Goal: Information Seeking & Learning: Learn about a topic

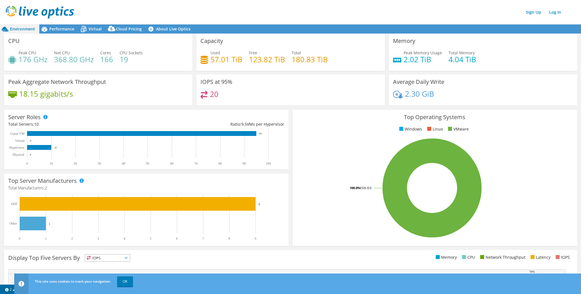
click at [143, 31] on div "Cloud Pricing" at bounding box center [126, 28] width 40 height 9
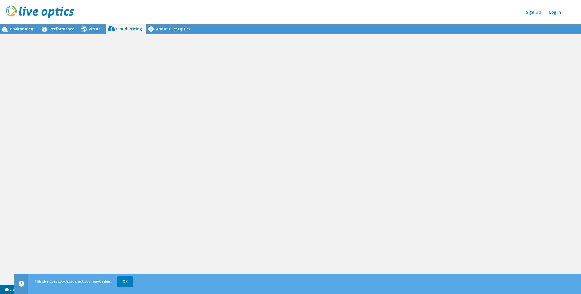
click at [89, 27] on span "Virtual" at bounding box center [95, 28] width 13 height 5
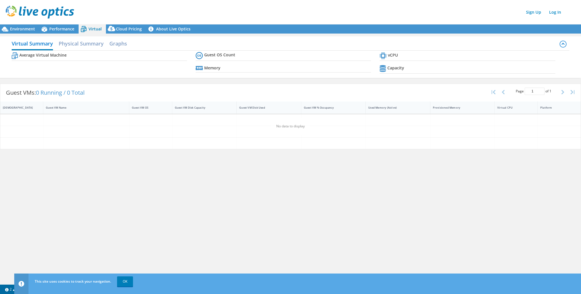
click at [124, 28] on span "Cloud Pricing" at bounding box center [129, 28] width 26 height 5
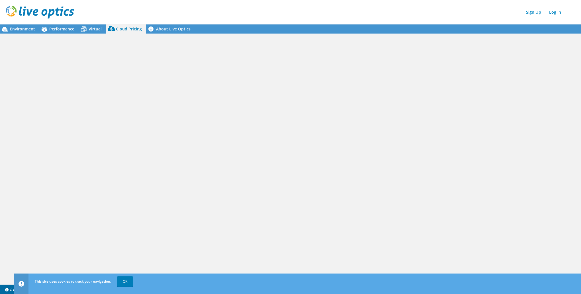
click at [54, 30] on span "Performance" at bounding box center [61, 28] width 25 height 5
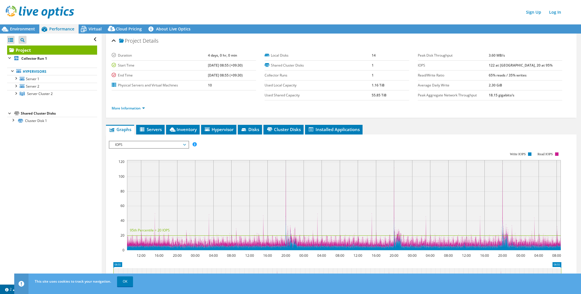
click at [20, 27] on span "Environment" at bounding box center [22, 28] width 25 height 5
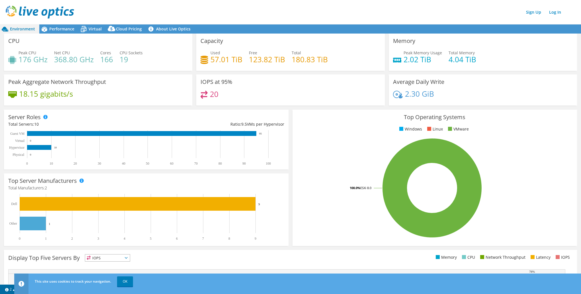
click at [126, 28] on span "Cloud Pricing" at bounding box center [129, 28] width 26 height 5
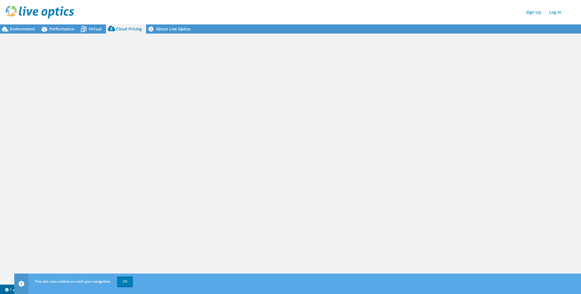
click at [16, 28] on span "Environment" at bounding box center [22, 28] width 25 height 5
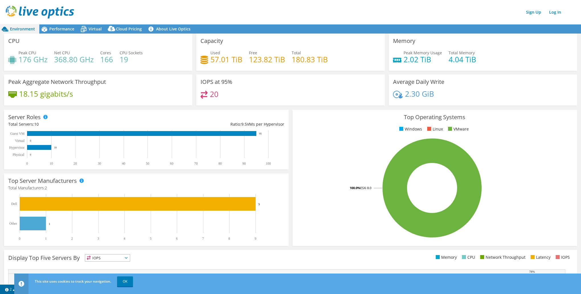
click at [122, 29] on span "Cloud Pricing" at bounding box center [129, 28] width 26 height 5
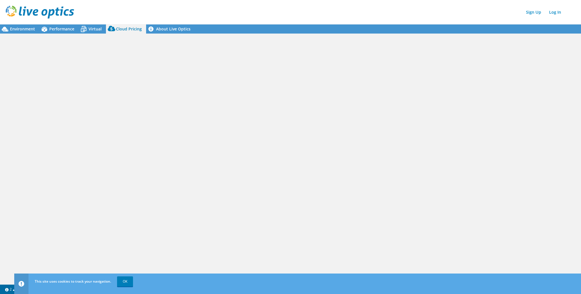
click at [17, 31] on span "Environment" at bounding box center [22, 28] width 25 height 5
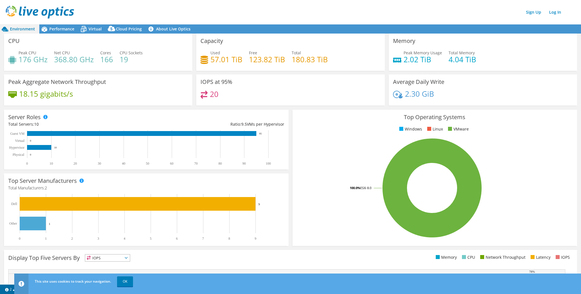
click at [92, 60] on h4 "368.80 GHz" at bounding box center [74, 59] width 40 height 6
click at [56, 34] on div "CPU Peak CPU 176 GHz Net CPU 368.80 GHz Cores 166 CPU Sockets 19" at bounding box center [98, 52] width 188 height 37
click at [56, 30] on span "Performance" at bounding box center [61, 28] width 25 height 5
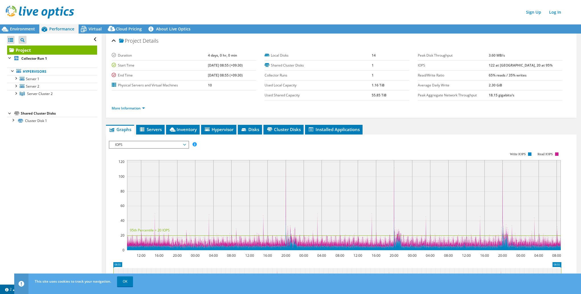
click at [89, 31] on span "Virtual" at bounding box center [95, 28] width 13 height 5
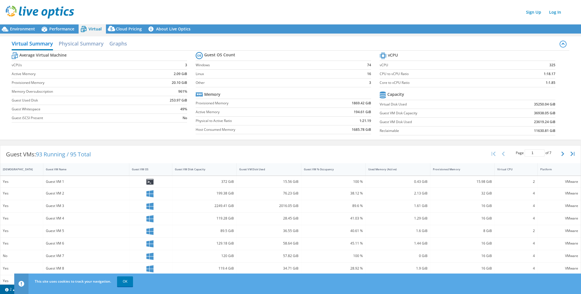
click at [23, 28] on span "Environment" at bounding box center [22, 28] width 25 height 5
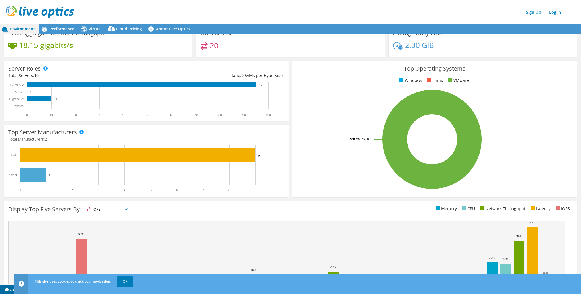
scroll to position [81, 0]
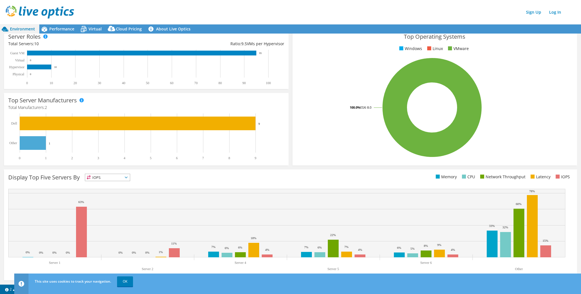
click at [120, 282] on link "OK" at bounding box center [125, 282] width 16 height 10
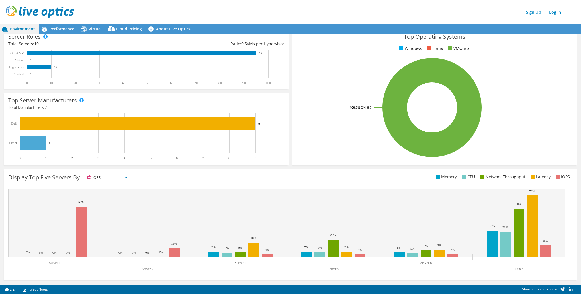
click at [90, 31] on span "Virtual" at bounding box center [95, 28] width 13 height 5
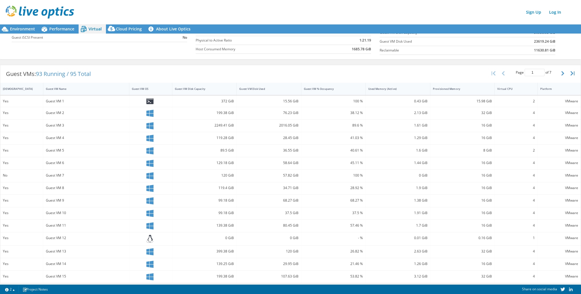
click at [122, 28] on span "Cloud Pricing" at bounding box center [129, 28] width 26 height 5
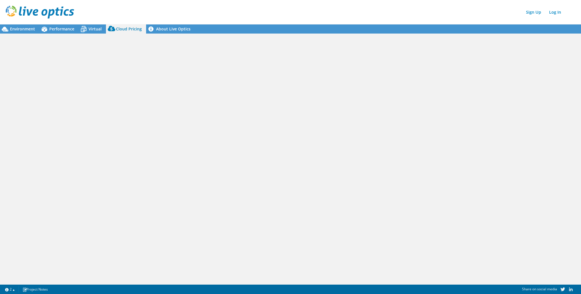
scroll to position [0, 0]
click at [163, 30] on link "About Live Optics" at bounding box center [170, 28] width 49 height 9
click at [19, 32] on div "Environment" at bounding box center [19, 28] width 39 height 9
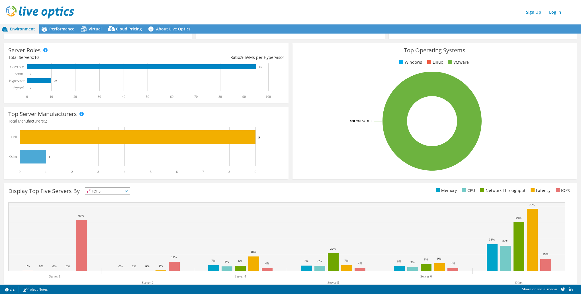
scroll to position [81, 0]
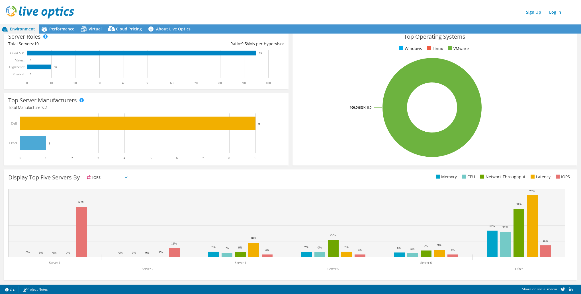
click at [60, 30] on span "Performance" at bounding box center [61, 28] width 25 height 5
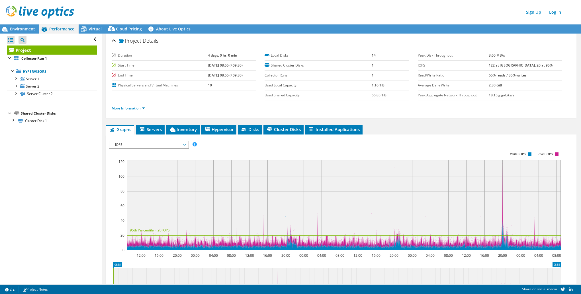
scroll to position [50, 0]
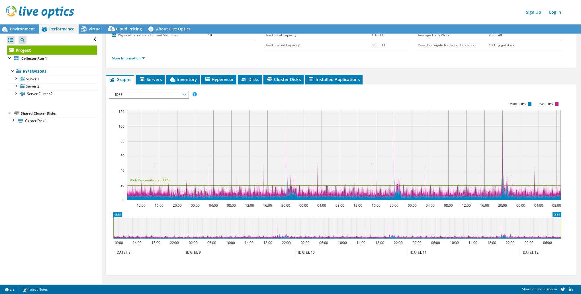
click at [92, 29] on span "Virtual" at bounding box center [95, 28] width 13 height 5
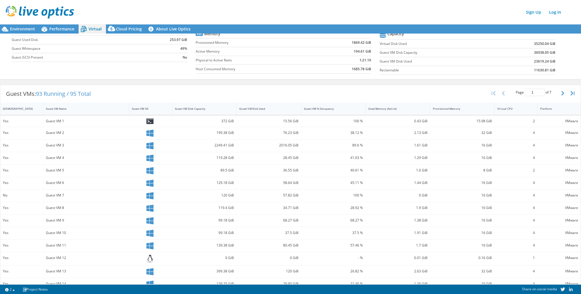
scroll to position [81, 0]
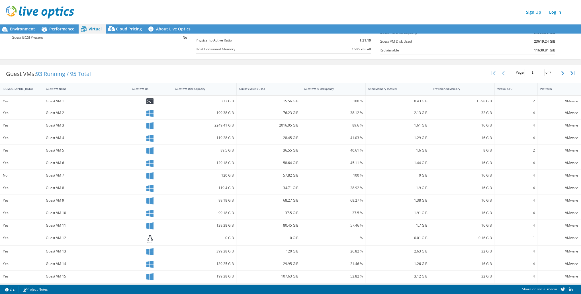
click at [48, 135] on div "Guest VM 4" at bounding box center [86, 138] width 81 height 6
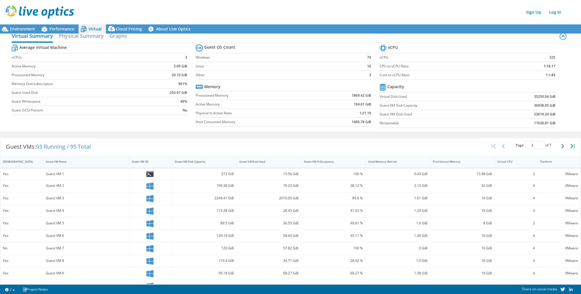
scroll to position [0, 0]
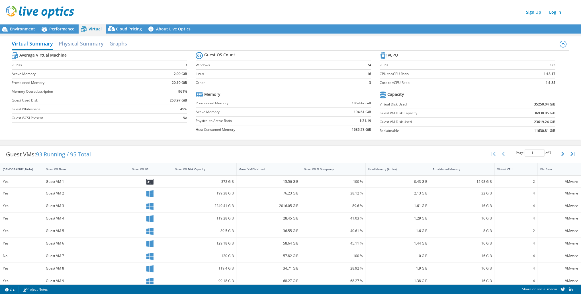
click at [561, 154] on icon "button" at bounding box center [562, 154] width 3 height 5
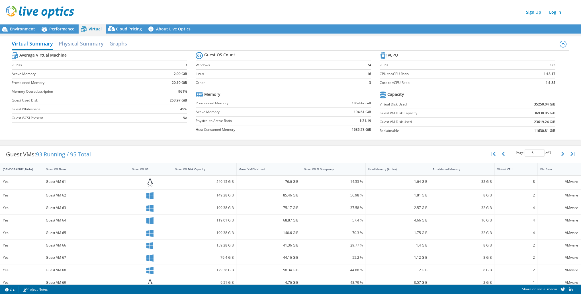
click at [561, 154] on icon "button" at bounding box center [562, 154] width 3 height 5
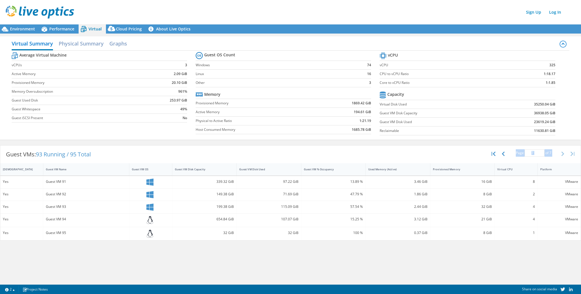
click at [557, 154] on div "Page 7 of 7 5 rows 10 rows 20 rows 25 rows 50 rows 100 rows" at bounding box center [534, 154] width 50 height 11
click at [499, 152] on button "button" at bounding box center [504, 154] width 10 height 11
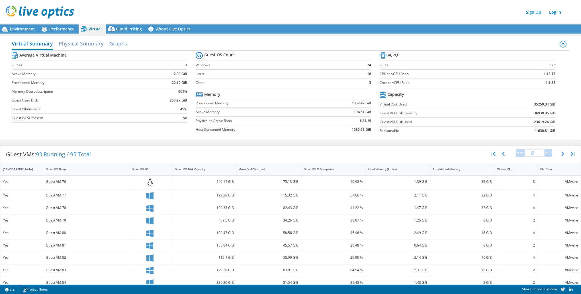
click at [502, 153] on button "button" at bounding box center [504, 154] width 10 height 11
click at [503, 153] on button "button" at bounding box center [504, 154] width 10 height 11
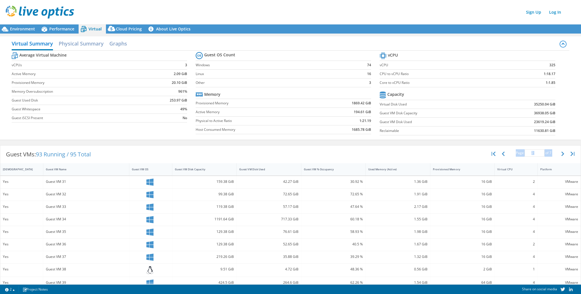
type input "1"
click at [65, 43] on h2 "Physical Summary" at bounding box center [81, 43] width 45 height 11
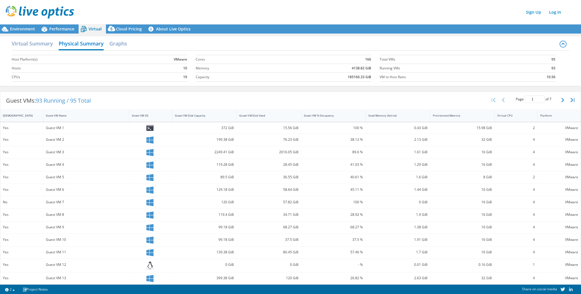
click at [123, 44] on h2 "Graphs" at bounding box center [118, 43] width 18 height 11
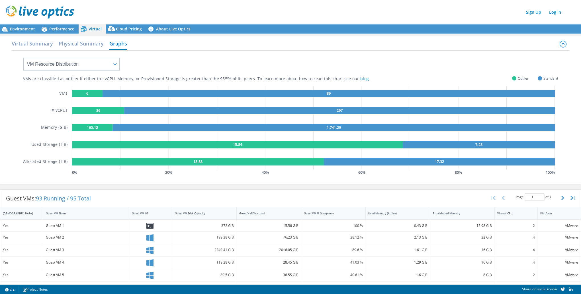
click at [28, 44] on h2 "Virtual Summary" at bounding box center [32, 43] width 41 height 11
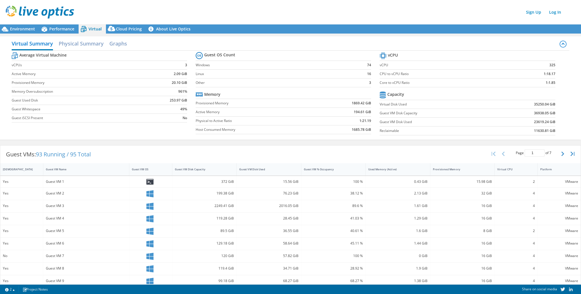
click at [18, 32] on div "Environment" at bounding box center [19, 28] width 39 height 9
